Goal: Transaction & Acquisition: Purchase product/service

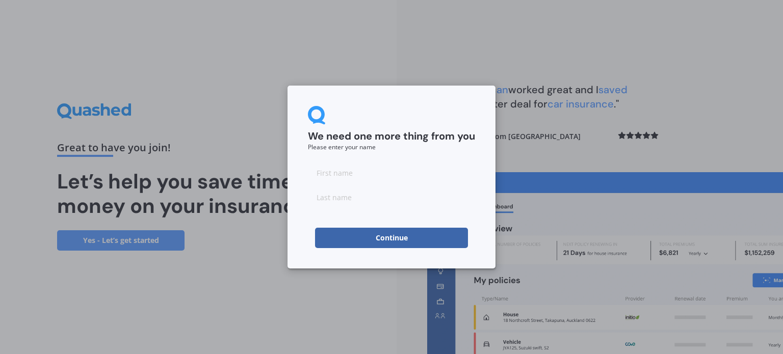
click at [355, 179] on input at bounding box center [391, 173] width 167 height 20
type input "[PERSON_NAME]"
click at [373, 237] on button "Continue" at bounding box center [391, 238] width 153 height 20
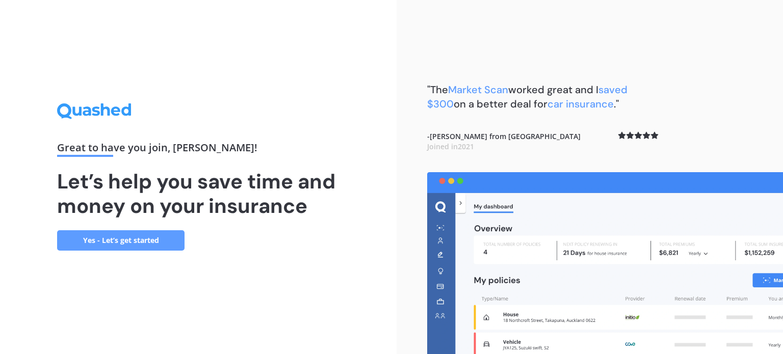
click at [124, 233] on link "Yes - Let’s get started" at bounding box center [120, 240] width 127 height 20
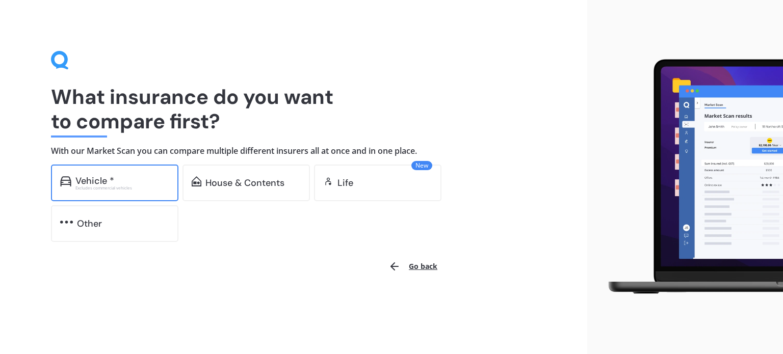
click at [136, 182] on div "Vehicle *" at bounding box center [122, 181] width 94 height 10
click at [89, 178] on div "Vehicle *" at bounding box center [94, 181] width 39 height 10
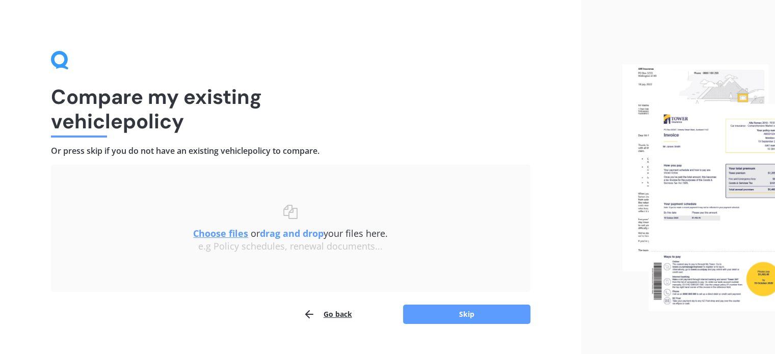
scroll to position [21, 0]
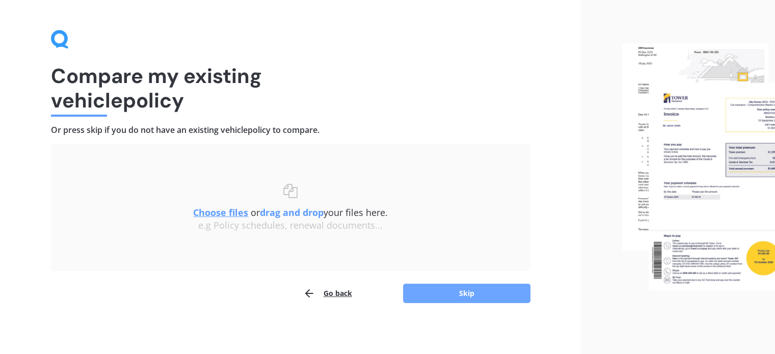
click at [460, 301] on button "Skip" at bounding box center [466, 293] width 127 height 19
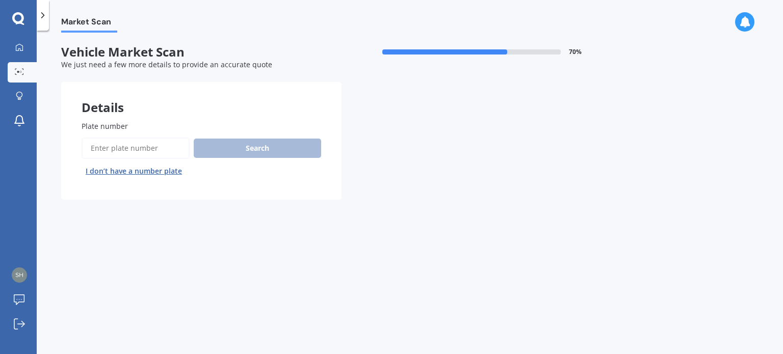
click at [126, 172] on button "I don’t have a number plate" at bounding box center [134, 171] width 104 height 16
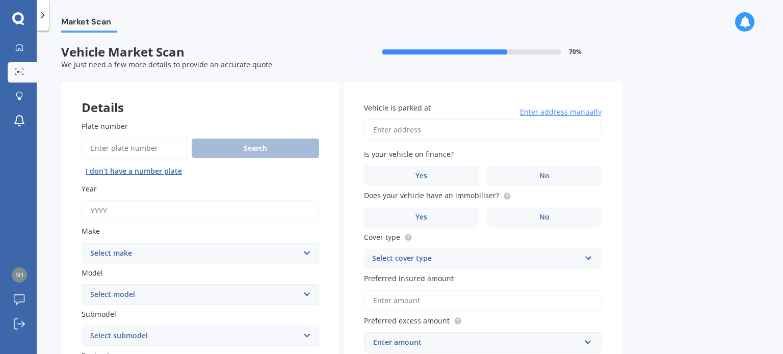
click at [106, 207] on input "Year" at bounding box center [201, 210] width 238 height 21
click at [119, 207] on input "Year" at bounding box center [201, 210] width 238 height 21
type input "2017"
click at [135, 259] on select "Select make AC ALFA ROMEO ASTON [PERSON_NAME] AUDI AUSTIN BEDFORD Bentley BMW B…" at bounding box center [201, 253] width 238 height 20
select select "MAZDA"
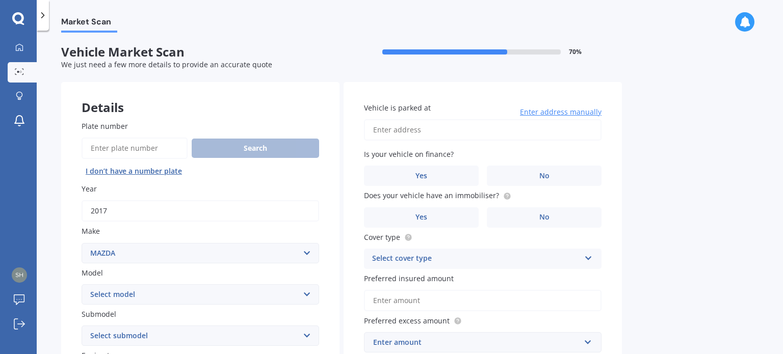
click at [82, 243] on select "Select make AC ALFA ROMEO ASTON [PERSON_NAME] AUDI AUSTIN BEDFORD Bentley BMW B…" at bounding box center [201, 253] width 238 height 20
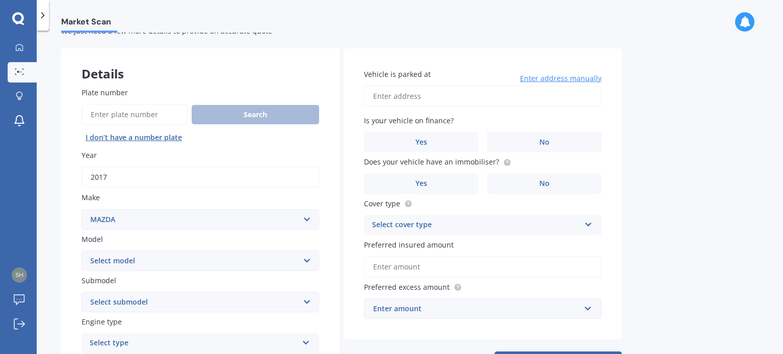
scroll to position [51, 0]
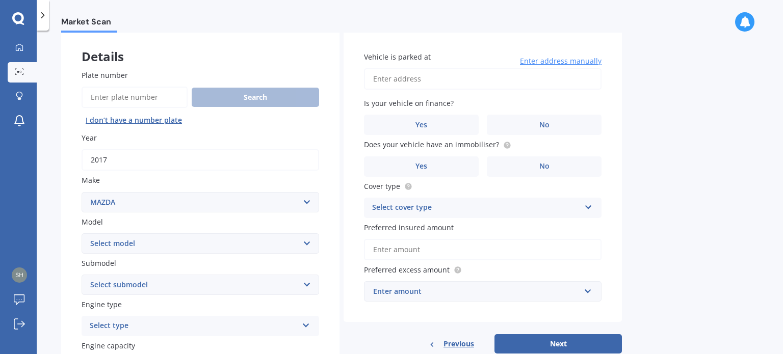
click at [114, 244] on select "Select model 121 2 3 323 323 / Familia 6 626 929 Atenza Autozam Axela AZ3 B2000…" at bounding box center [201, 243] width 238 height 20
click at [65, 176] on div "Plate number Search I don’t have a number plate Year [DATE] Make Select make AC…" at bounding box center [200, 348] width 278 height 598
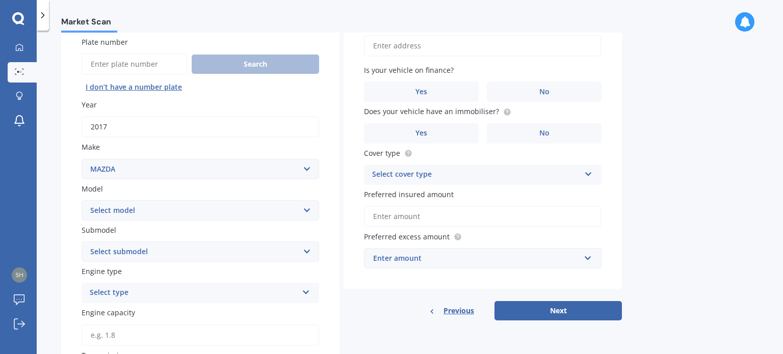
scroll to position [102, 0]
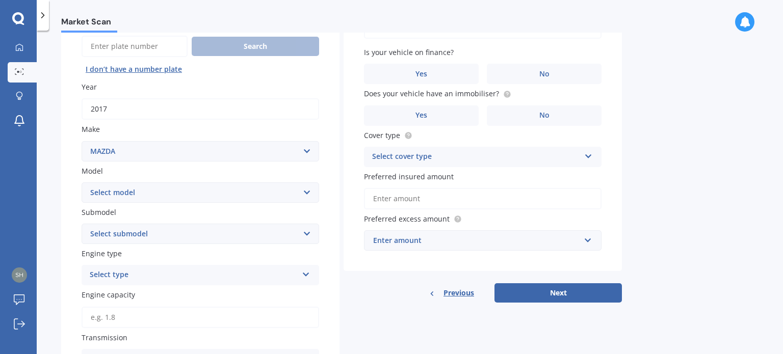
click at [116, 241] on select "Select submodel" at bounding box center [201, 234] width 238 height 20
click at [118, 235] on select "Select submodel" at bounding box center [201, 234] width 238 height 20
click at [126, 209] on label "Submodel" at bounding box center [198, 212] width 233 height 11
click at [126, 224] on select "Select submodel" at bounding box center [201, 234] width 238 height 20
click at [125, 194] on select "Select model 121 2 3 323 323 / Familia 6 626 929 Atenza Autozam Axela AZ3 B2000…" at bounding box center [201, 192] width 238 height 20
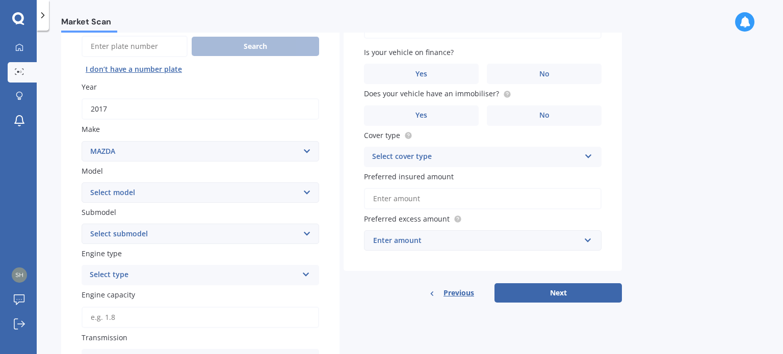
select select "DEMIO"
click at [82, 182] on select "Select model 121 2 3 323 323 / Familia 6 626 929 Atenza Autozam Axela AZ3 B2000…" at bounding box center [201, 192] width 238 height 20
click at [105, 231] on select "Select submodel (All) Diesel Petrol XD Touring Turbo Diesel" at bounding box center [201, 234] width 238 height 20
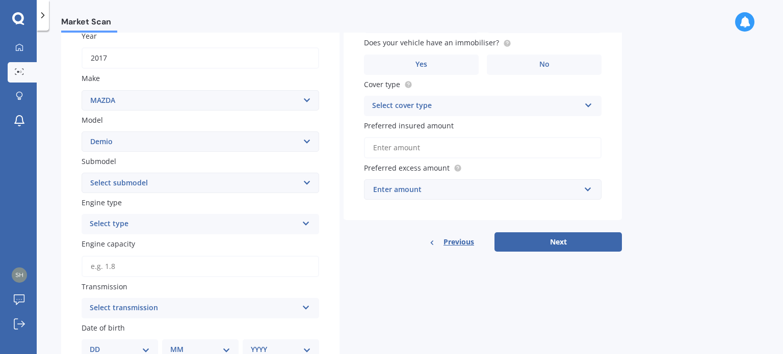
click at [126, 225] on div "Select type" at bounding box center [194, 224] width 208 height 12
click at [114, 246] on div "Petrol" at bounding box center [200, 244] width 237 height 18
click at [131, 182] on select "Select submodel (All) Diesel Petrol XD Touring Turbo Diesel" at bounding box center [201, 183] width 238 height 20
select select "PETROL"
click at [82, 173] on select "Select submodel (All) Diesel Petrol XD Touring Turbo Diesel" at bounding box center [201, 183] width 238 height 20
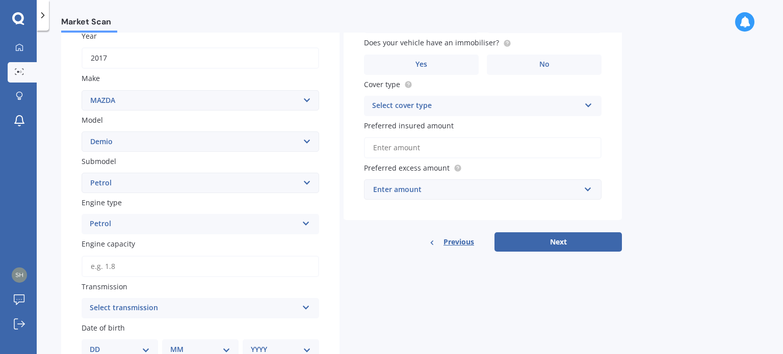
click at [69, 192] on div "Plate number Search I don’t have a number plate Year [DATE] Make Select make AC…" at bounding box center [200, 246] width 278 height 598
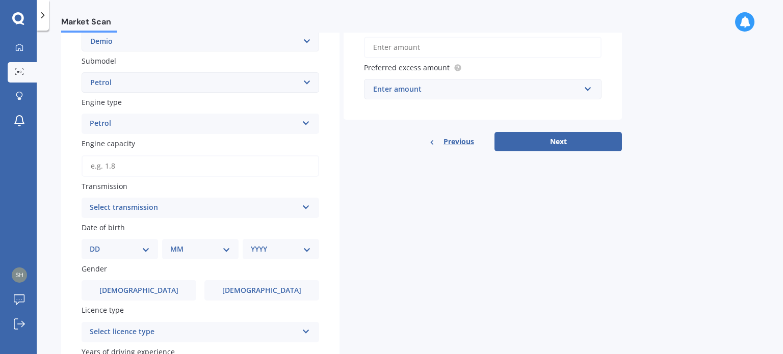
scroll to position [255, 0]
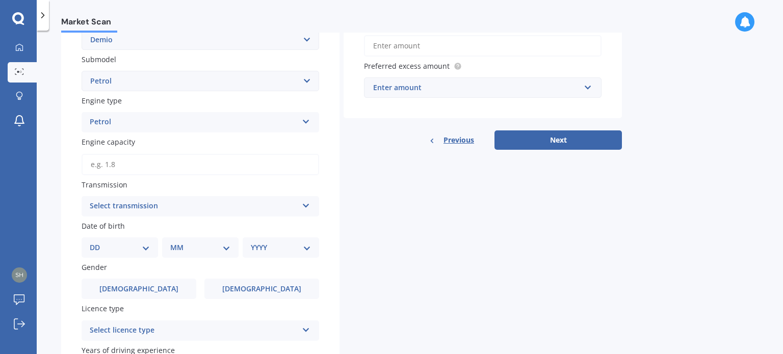
click at [110, 163] on input "Engine capacity" at bounding box center [201, 164] width 238 height 21
type input "1.3"
click at [50, 64] on div "Market Scan Vehicle Market Scan 70 % We just need a few more details to provide…" at bounding box center [410, 195] width 746 height 324
click at [122, 213] on div "Select transmission Auto Manual Other" at bounding box center [201, 206] width 238 height 20
click at [120, 226] on div "Auto" at bounding box center [200, 226] width 237 height 18
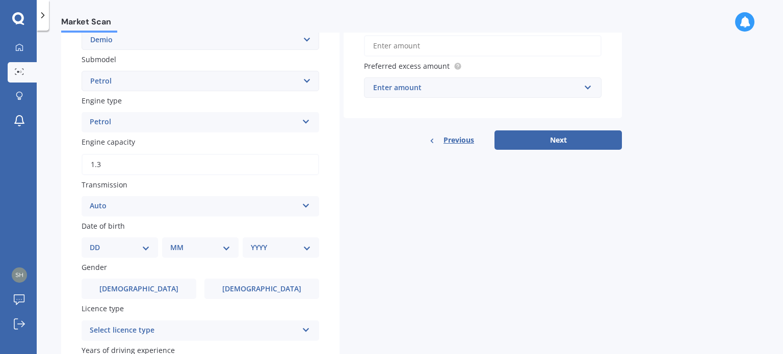
scroll to position [306, 0]
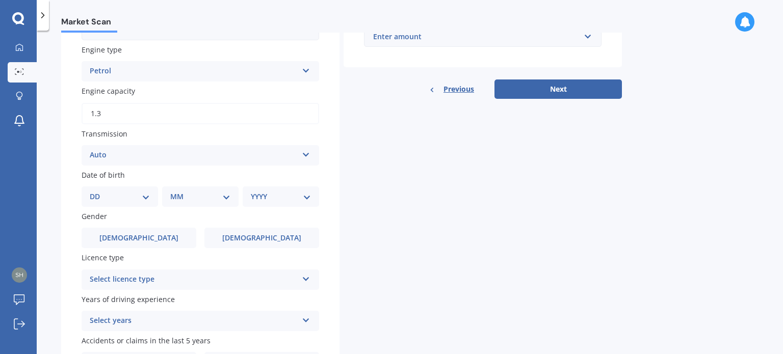
click at [101, 189] on div "DD 01 02 03 04 05 06 07 08 09 10 11 12 13 14 15 16 17 18 19 20 21 22 23 24 25 2…" at bounding box center [120, 197] width 76 height 20
click at [111, 204] on div "DD 01 02 03 04 05 06 07 08 09 10 11 12 13 14 15 16 17 18 19 20 21 22 23 24 25 2…" at bounding box center [120, 197] width 76 height 20
click at [113, 192] on select "DD 01 02 03 04 05 06 07 08 09 10 11 12 13 14 15 16 17 18 19 20 21 22 23 24 25 2…" at bounding box center [120, 196] width 60 height 11
select select "04"
click at [98, 191] on select "DD 01 02 03 04 05 06 07 08 09 10 11 12 13 14 15 16 17 18 19 20 21 22 23 24 25 2…" at bounding box center [120, 196] width 60 height 11
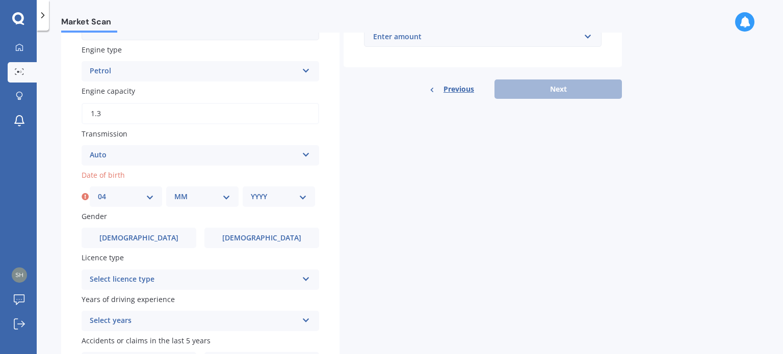
click at [187, 196] on select "MM 01 02 03 04 05 06 07 08 09 10 11 12" at bounding box center [202, 196] width 56 height 11
click at [174, 191] on select "MM 01 02 03 04 05 06 07 08 09 10 11 12" at bounding box center [202, 196] width 56 height 11
click at [190, 201] on select "MM 01 02 03 04 05 06 07 08 09 10 11 12" at bounding box center [202, 196] width 56 height 11
select select "02"
click at [174, 191] on select "MM 01 02 03 04 05 06 07 08 09 10 11 12" at bounding box center [202, 196] width 56 height 11
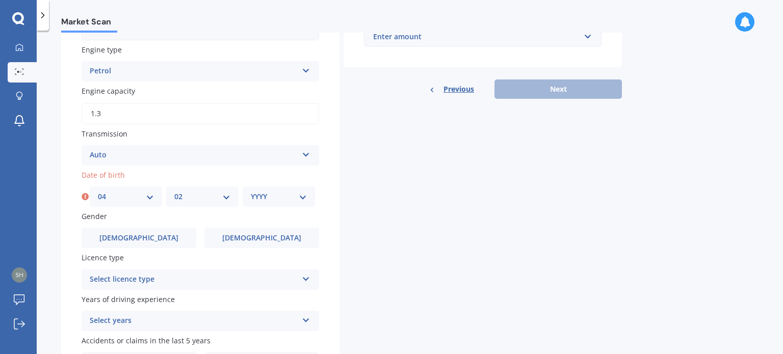
click at [276, 199] on select "YYYY 2025 2024 2023 2022 2021 2020 2019 2018 2017 2016 2015 2014 2013 2012 2011…" at bounding box center [279, 196] width 56 height 11
select select "1995"
click at [251, 191] on select "YYYY 2025 2024 2023 2022 2021 2020 2019 2018 2017 2016 2015 2014 2013 2012 2011…" at bounding box center [279, 196] width 56 height 11
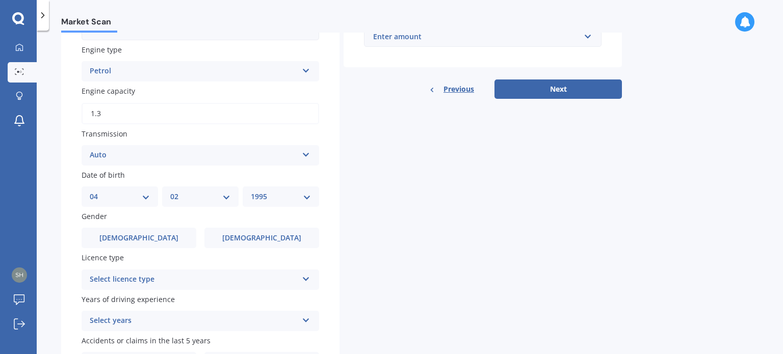
click at [432, 203] on div "Details Plate number Search I don’t have a number plate Year [DATE] Make Select…" at bounding box center [341, 84] width 561 height 617
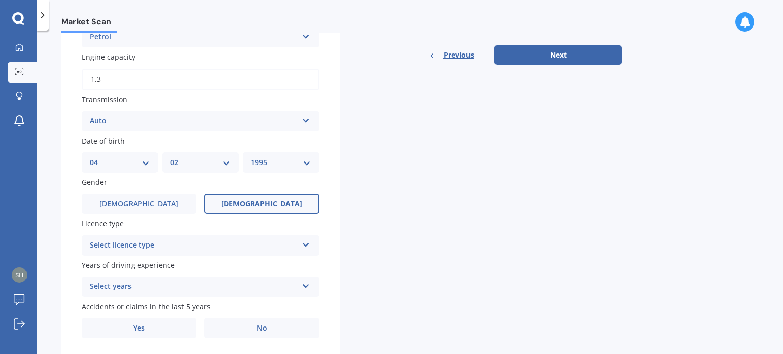
scroll to position [357, 0]
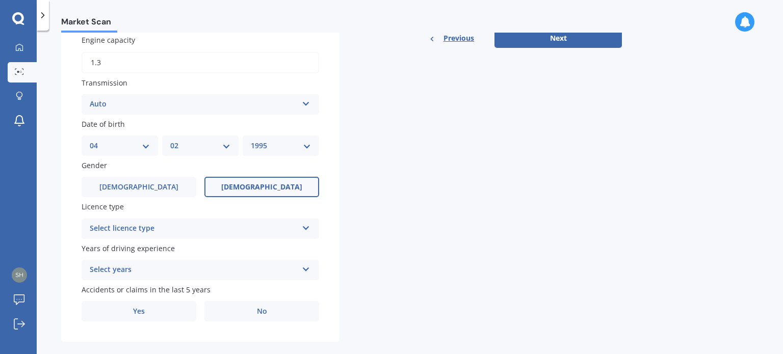
click at [238, 185] on label "[DEMOGRAPHIC_DATA]" at bounding box center [261, 187] width 115 height 20
click at [0, 0] on input "[DEMOGRAPHIC_DATA]" at bounding box center [0, 0] width 0 height 0
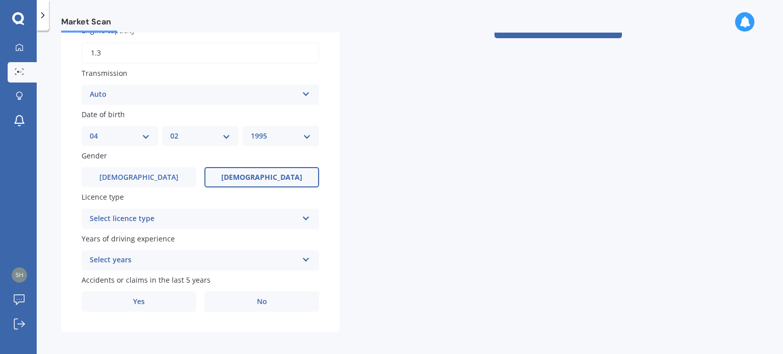
scroll to position [371, 0]
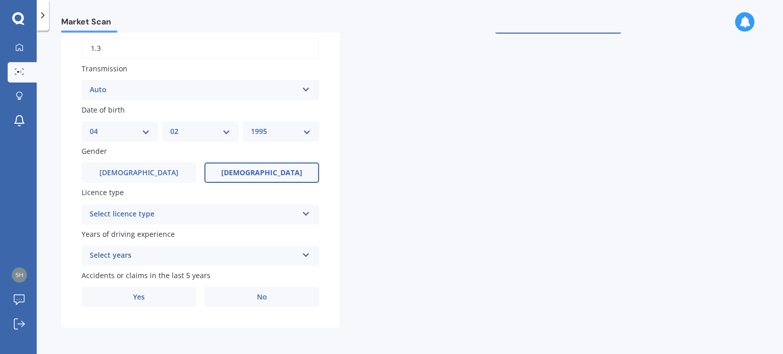
click at [118, 212] on div "Select licence type" at bounding box center [194, 214] width 208 height 12
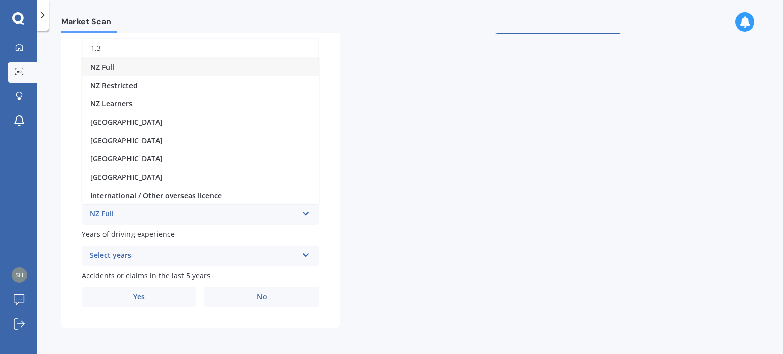
click at [109, 66] on span "NZ Full" at bounding box center [102, 67] width 24 height 10
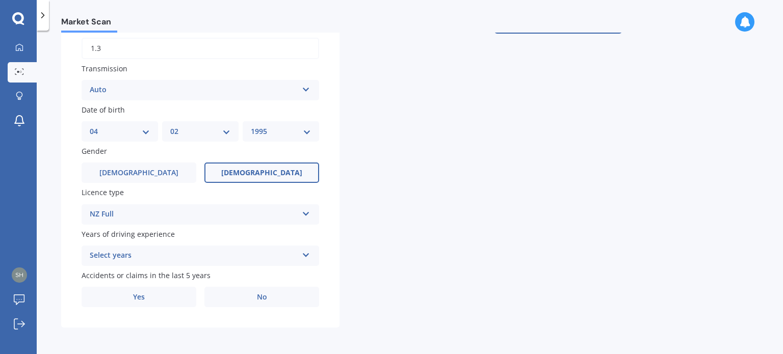
click at [112, 253] on div "Select years" at bounding box center [194, 256] width 208 height 12
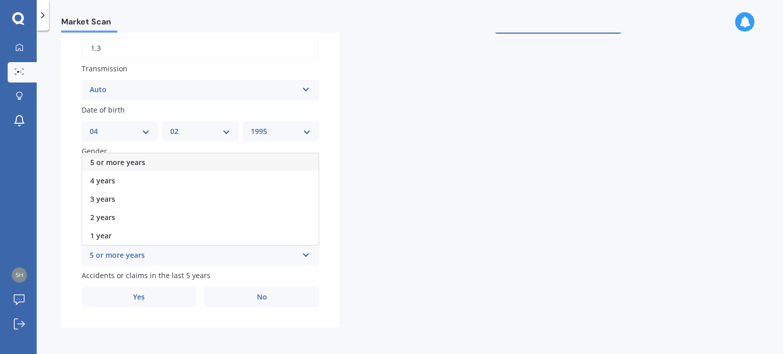
click at [120, 162] on span "5 or more years" at bounding box center [117, 163] width 55 height 10
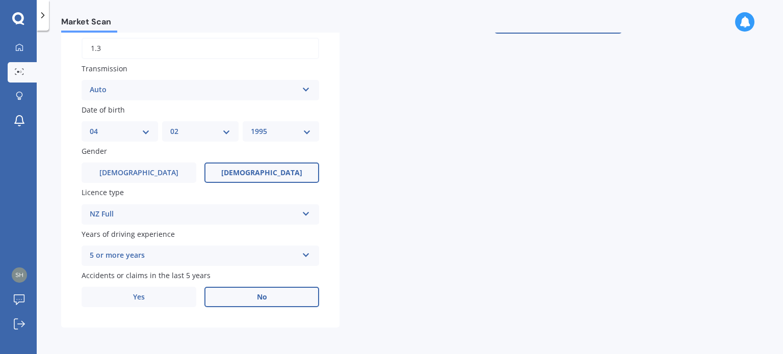
click at [264, 306] on label "No" at bounding box center [261, 297] width 115 height 20
click at [0, 0] on input "No" at bounding box center [0, 0] width 0 height 0
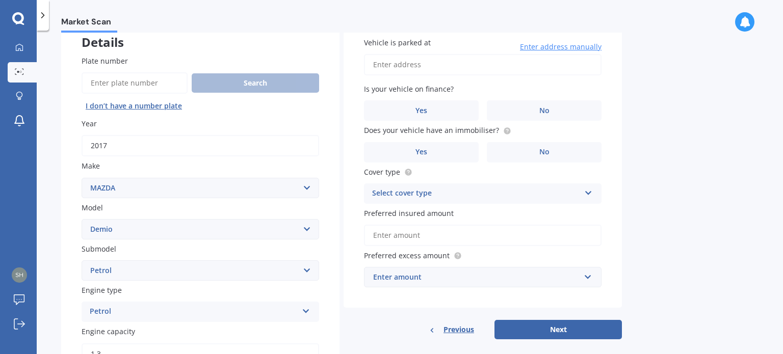
scroll to position [0, 0]
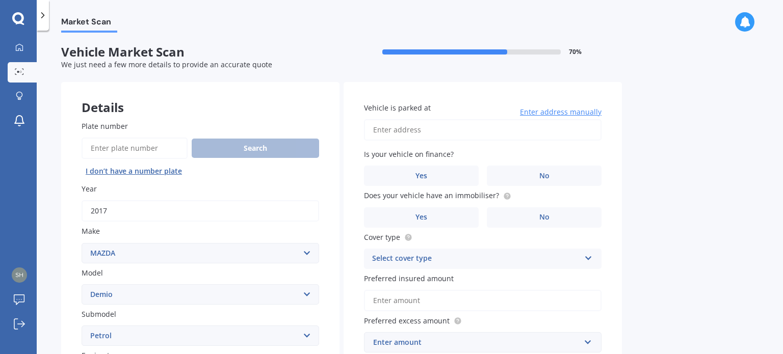
click at [418, 126] on input "Vehicle is parked at" at bounding box center [483, 129] width 238 height 21
type input "[STREET_ADDRESS]"
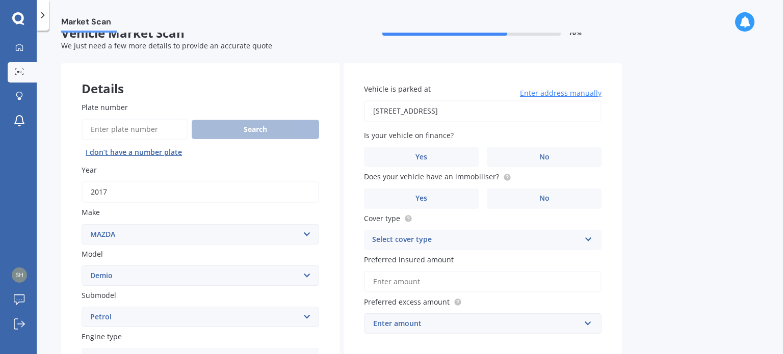
scroll to position [51, 0]
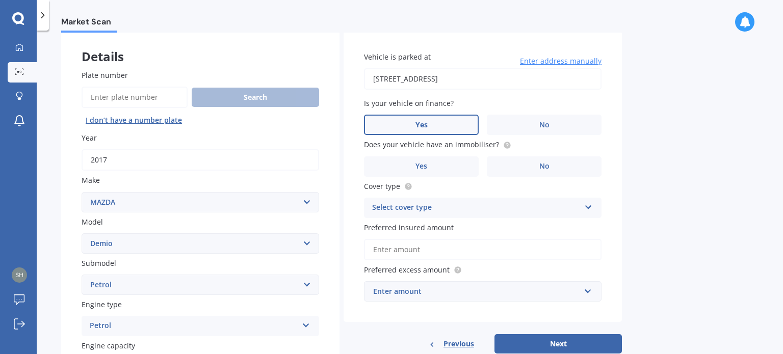
click at [425, 123] on span "Yes" at bounding box center [421, 125] width 12 height 9
click at [0, 0] on input "Yes" at bounding box center [0, 0] width 0 height 0
click at [554, 175] on label "No" at bounding box center [544, 166] width 115 height 20
click at [0, 0] on input "No" at bounding box center [0, 0] width 0 height 0
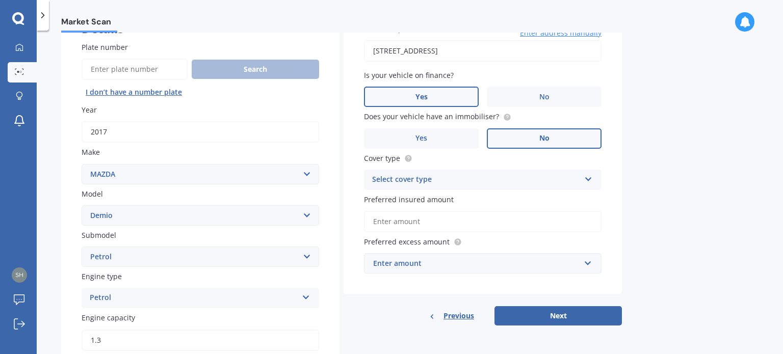
scroll to position [102, 0]
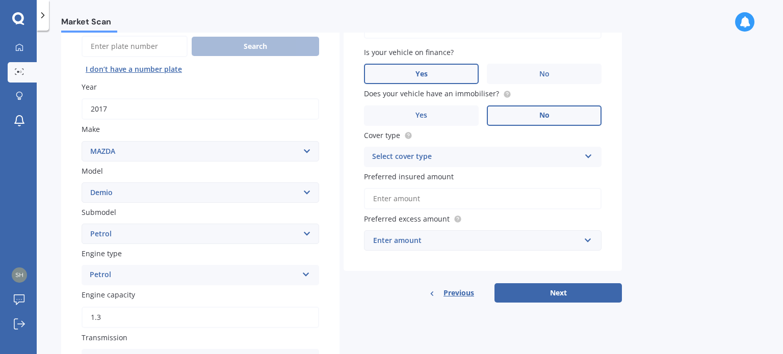
click at [405, 163] on div "Select cover type Comprehensive Third Party, Fire & Theft Third Party" at bounding box center [483, 157] width 238 height 20
click at [404, 177] on span "Comprehensive" at bounding box center [400, 177] width 54 height 10
click at [387, 196] on input "Preferred insured amount" at bounding box center [483, 198] width 238 height 21
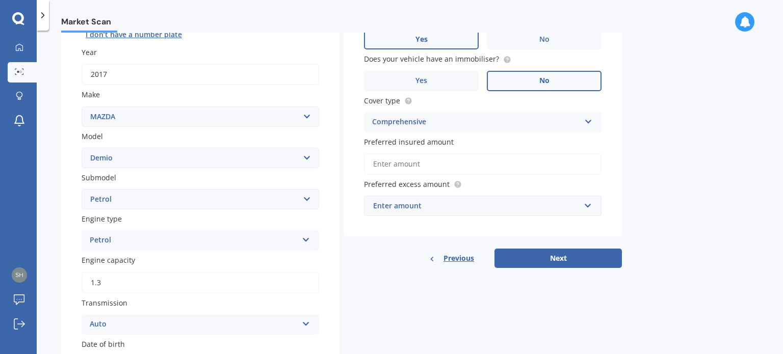
scroll to position [153, 0]
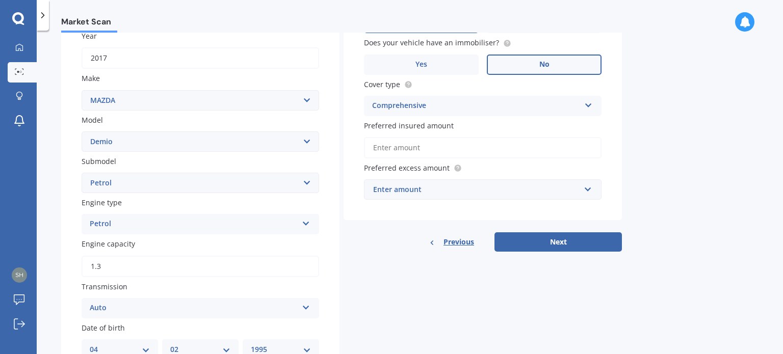
click at [403, 194] on div "Enter amount" at bounding box center [476, 189] width 207 height 11
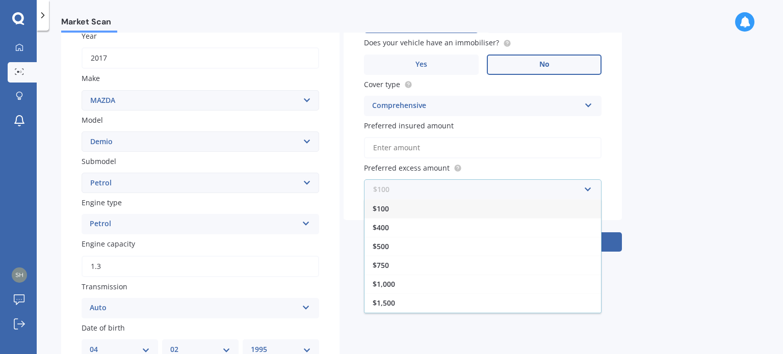
click at [404, 185] on input "text" at bounding box center [479, 189] width 228 height 19
click at [400, 246] on div "$500" at bounding box center [482, 246] width 237 height 19
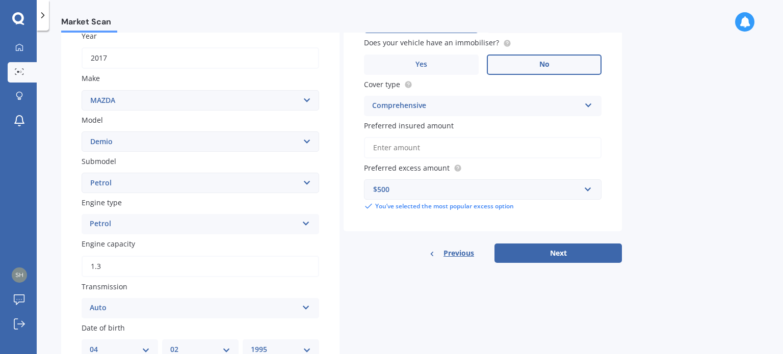
click at [361, 152] on div "Vehicle is parked at [STREET_ADDRESS] Enter address manually Is your vehicle on…" at bounding box center [483, 80] width 278 height 303
click at [567, 253] on button "Next" at bounding box center [557, 253] width 127 height 19
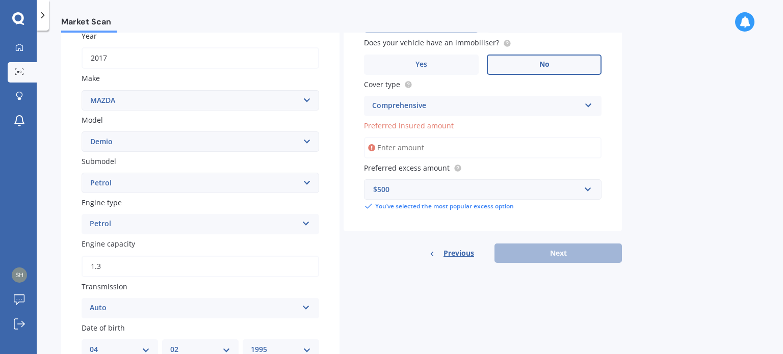
click at [391, 145] on input "Preferred insured amount" at bounding box center [483, 147] width 238 height 21
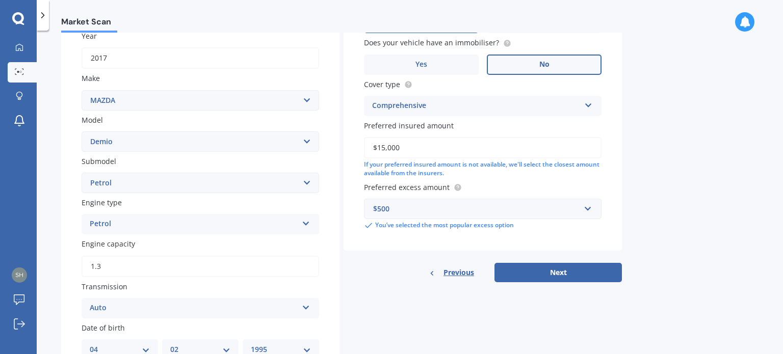
type input "$15,000"
click at [700, 223] on div "Market Scan Vehicle Market Scan 70 % We just need a few more details to provide…" at bounding box center [410, 195] width 746 height 324
click at [574, 271] on button "Next" at bounding box center [557, 272] width 127 height 19
select select "04"
select select "02"
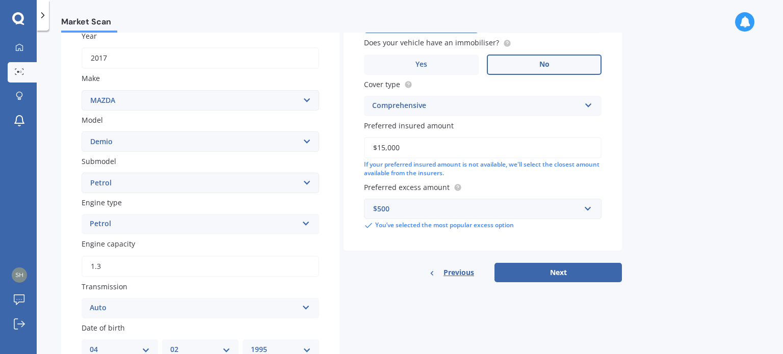
select select "1995"
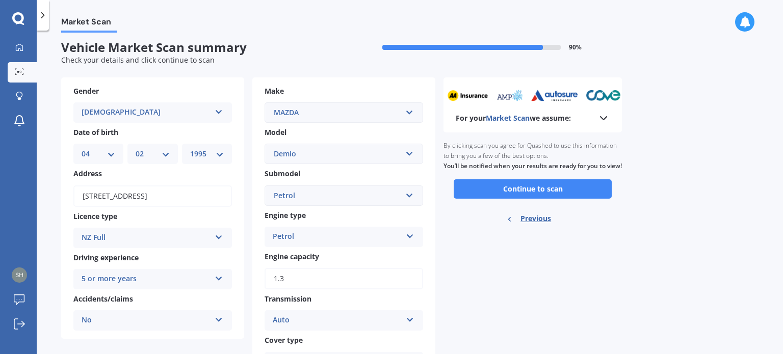
scroll to position [0, 0]
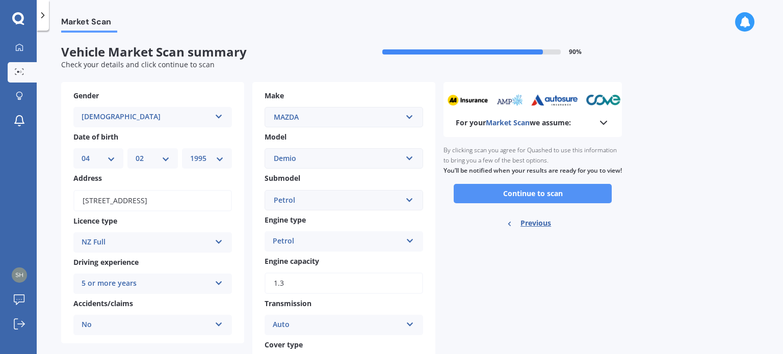
click at [538, 203] on button "Continue to scan" at bounding box center [533, 193] width 158 height 19
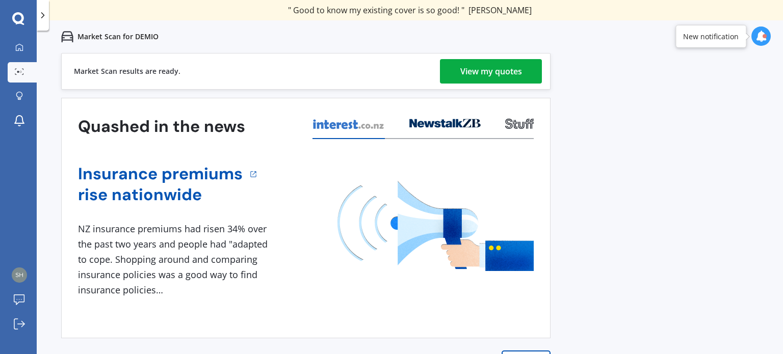
click at [484, 67] on div "View my quotes" at bounding box center [491, 71] width 62 height 24
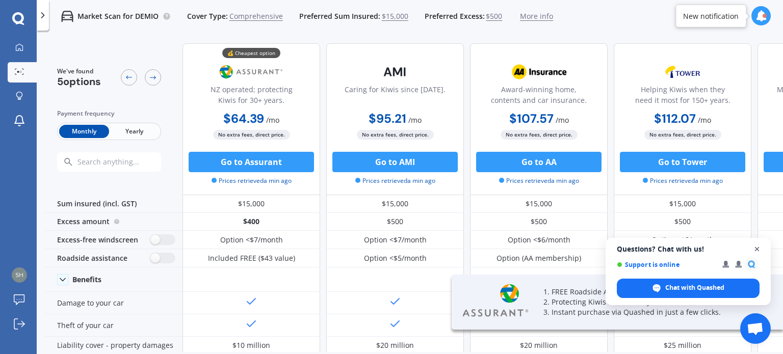
click at [758, 248] on span "Close chat" at bounding box center [757, 249] width 13 height 13
